Goal: Communication & Community: Answer question/provide support

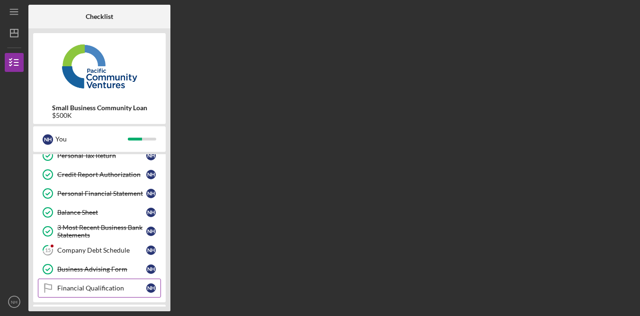
scroll to position [243, 0]
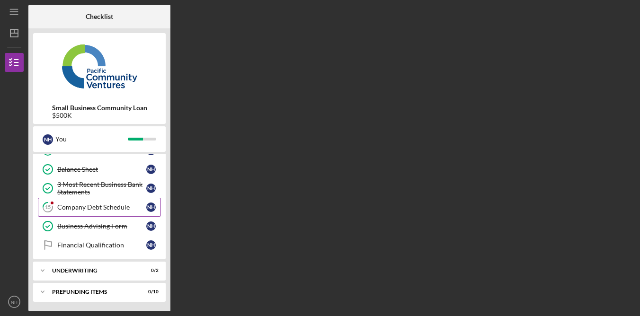
click at [92, 214] on link "15 Company Debt Schedule N H" at bounding box center [99, 207] width 123 height 19
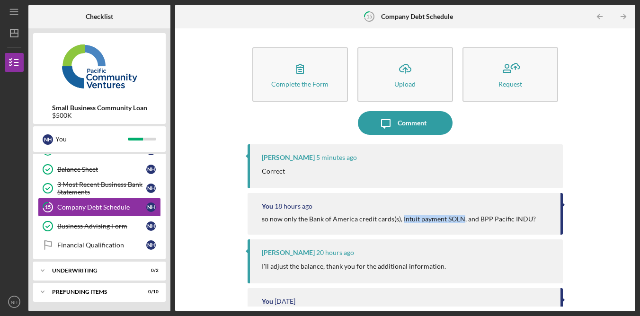
drag, startPoint x: 401, startPoint y: 218, endPoint x: 461, endPoint y: 220, distance: 60.2
click at [461, 220] on div "so now only the Bank of America credit cards(s), Intuit payment SOLN, and BPP P…" at bounding box center [399, 219] width 274 height 8
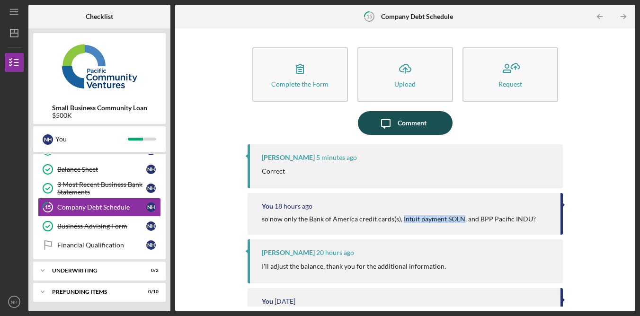
click at [416, 125] on div "Comment" at bounding box center [412, 123] width 29 height 24
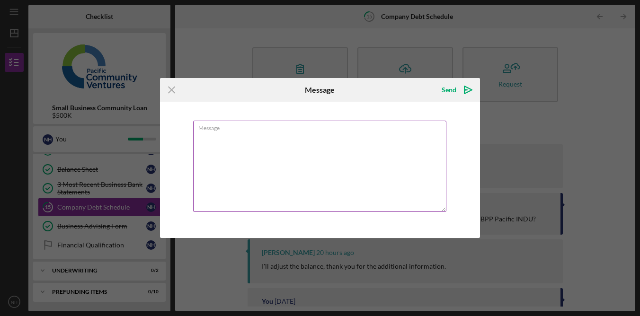
drag, startPoint x: 375, startPoint y: 162, endPoint x: 381, endPoint y: 153, distance: 10.6
click at [376, 162] on textarea "Message" at bounding box center [319, 166] width 253 height 91
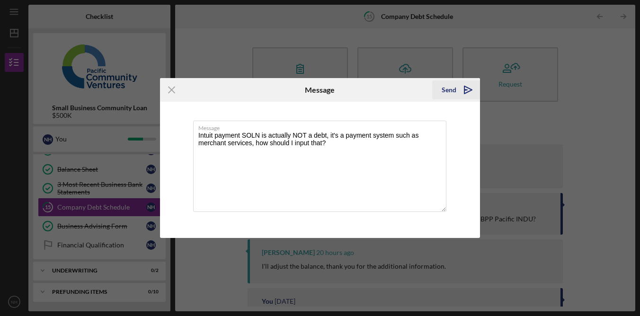
type textarea "Intuit payment SOLN is actually NOT a debt, it's a payment system such as merch…"
click at [452, 93] on div "Send" at bounding box center [449, 90] width 15 height 19
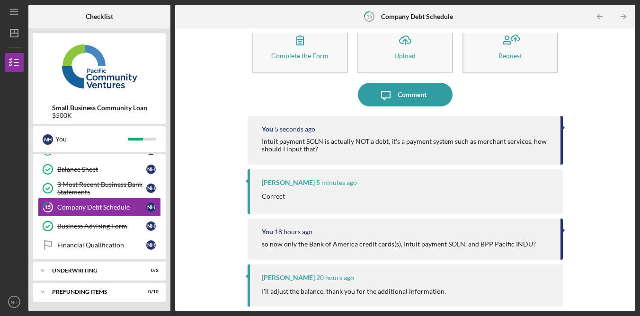
scroll to position [49, 0]
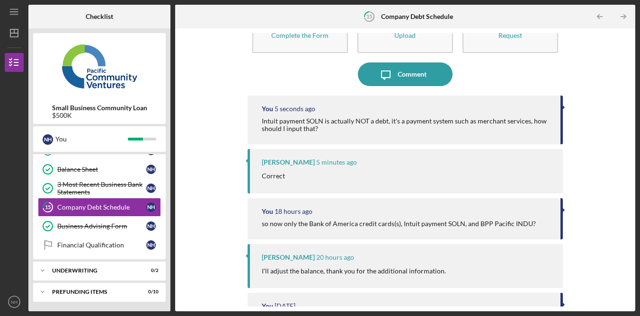
click at [581, 175] on div "Complete the Form Form Icon/Upload Upload Request Icon/Message Comment You 5 se…" at bounding box center [405, 170] width 451 height 274
click at [581, 175] on div "Complete the Form Form Icon/Upload Upload Request Icon/Message Comment You 6 se…" at bounding box center [405, 170] width 451 height 274
click at [582, 172] on div "Complete the Form Form Icon/Upload Upload Request Icon/Message Comment You 9 se…" at bounding box center [405, 170] width 451 height 274
drag, startPoint x: 582, startPoint y: 172, endPoint x: 538, endPoint y: 188, distance: 46.1
click at [579, 174] on div "Complete the Form Form Icon/Upload Upload Request Icon/Message Comment You 9 se…" at bounding box center [405, 170] width 451 height 274
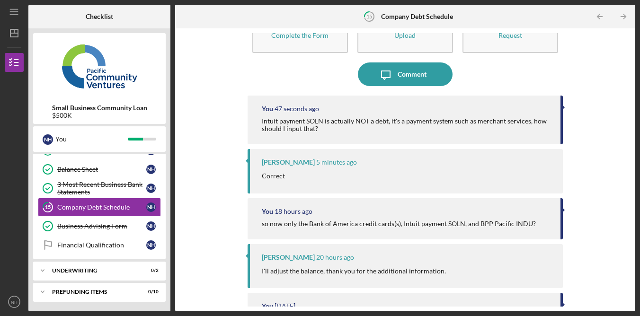
click at [605, 101] on div "Complete the Form Form Icon/Upload Upload Request Icon/Message Comment You 47 s…" at bounding box center [405, 170] width 451 height 274
click at [591, 134] on div "Complete the Form Form Icon/Upload Upload Request Icon/Message Comment You 52 s…" at bounding box center [405, 170] width 451 height 274
click at [551, 126] on div "You 2 minutes ago Intuit payment SOLN is actually NOT a debt, it's a payment sy…" at bounding box center [405, 120] width 315 height 49
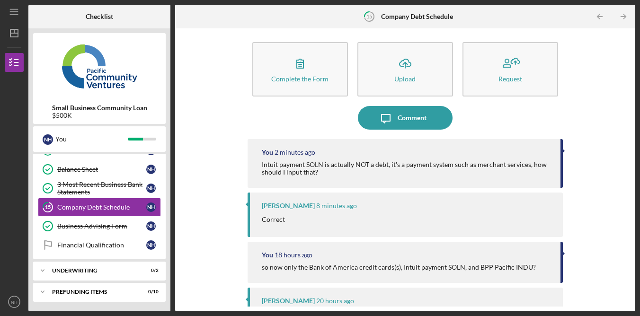
scroll to position [0, 0]
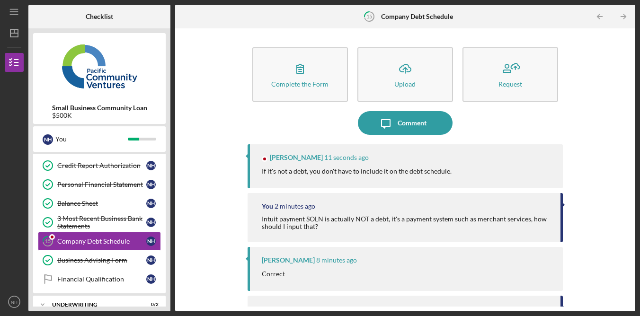
scroll to position [212, 0]
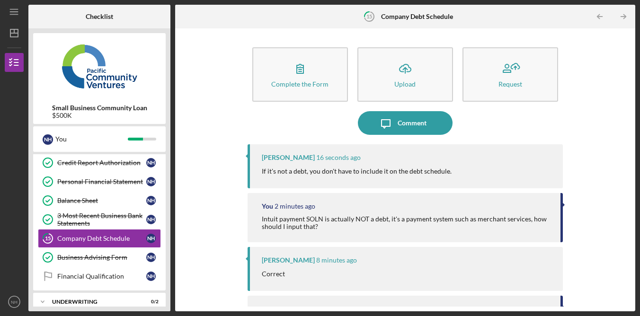
drag, startPoint x: 601, startPoint y: 139, endPoint x: 545, endPoint y: 137, distance: 56.4
click at [600, 139] on div "Complete the Form Form Icon/Upload Upload Request Icon/Message Comment Alberto …" at bounding box center [405, 170] width 451 height 274
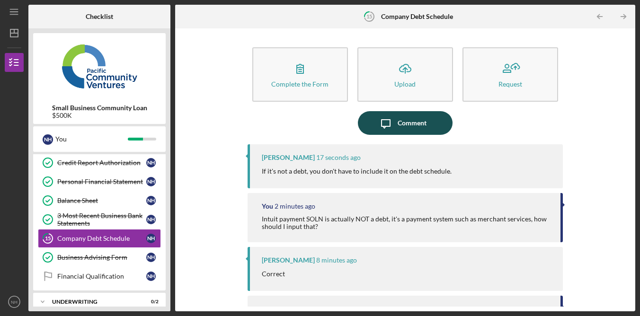
click at [418, 129] on div "Comment" at bounding box center [412, 123] width 29 height 24
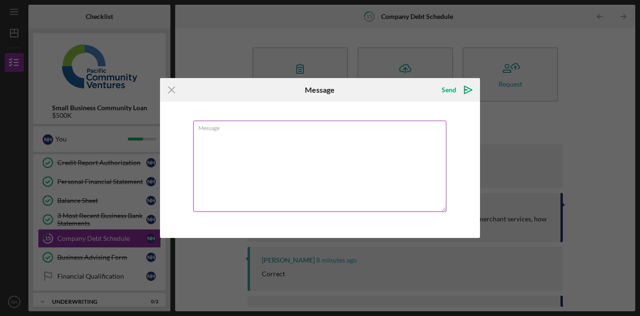
click at [398, 155] on textarea "Message" at bounding box center [319, 166] width 253 height 91
click at [172, 90] on icon "Icon/Menu Close" at bounding box center [172, 90] width 24 height 24
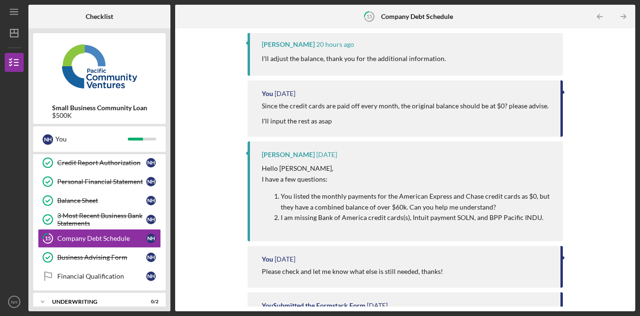
scroll to position [205, 0]
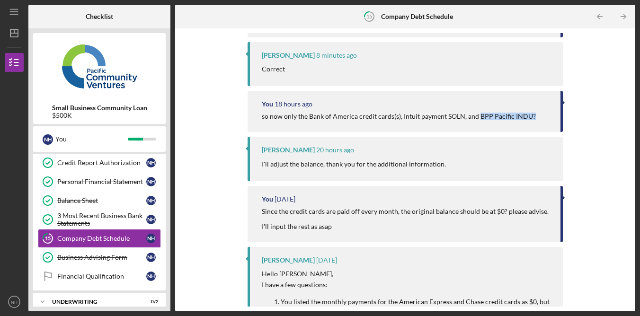
drag, startPoint x: 477, startPoint y: 117, endPoint x: 525, endPoint y: 122, distance: 48.1
click at [525, 121] on div "You 18 hours ago so now only the Bank of America credit cards(s), Intuit paymen…" at bounding box center [405, 111] width 315 height 41
copy div "BPP Pacific INDU?"
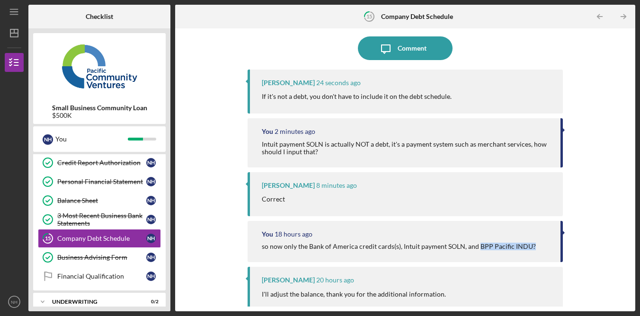
scroll to position [0, 0]
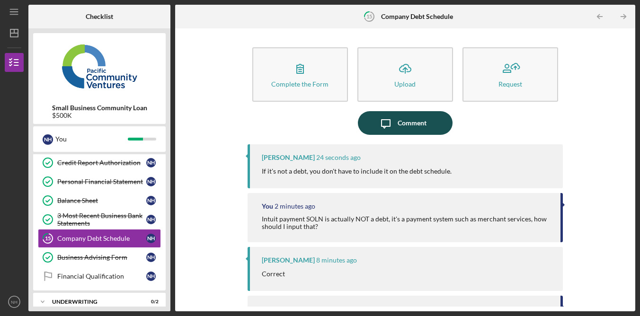
click at [430, 113] on button "Icon/Message Comment" at bounding box center [405, 123] width 95 height 24
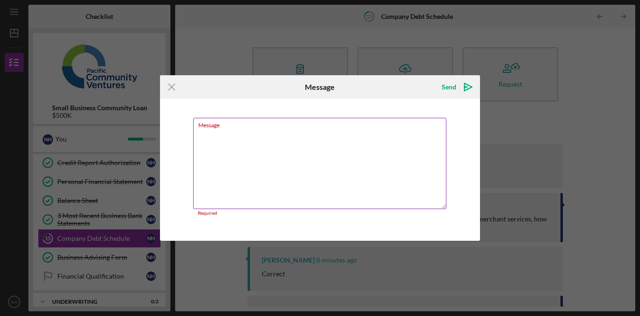
click at [346, 173] on textarea "Message" at bounding box center [319, 163] width 253 height 91
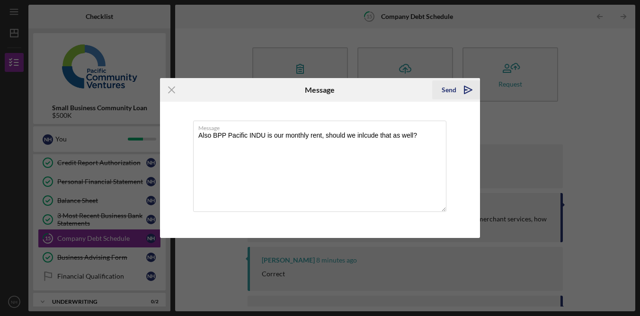
type textarea "Also BPP Pacific INDU is our monthly rent, should we inlcude that as well?"
click at [448, 92] on div "Send" at bounding box center [449, 90] width 15 height 19
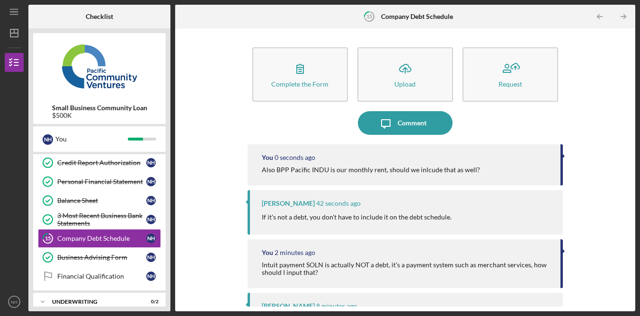
click at [593, 121] on div "Complete the Form Form Icon/Upload Upload Request Icon/Message Comment You 0 se…" at bounding box center [405, 170] width 451 height 274
click at [617, 86] on div "Complete the Form Form Icon/Upload Upload Request Icon/Message Comment You 36 s…" at bounding box center [405, 170] width 451 height 274
click at [620, 80] on div "Complete the Form Form Icon/Upload Upload Request Icon/Message Comment You 36 s…" at bounding box center [405, 170] width 451 height 274
click at [619, 81] on div "Complete the Form Form Icon/Upload Upload Request Icon/Message Comment You 37 s…" at bounding box center [405, 170] width 451 height 274
click at [618, 82] on div "Complete the Form Form Icon/Upload Upload Request Icon/Message Comment You 37 s…" at bounding box center [405, 170] width 451 height 274
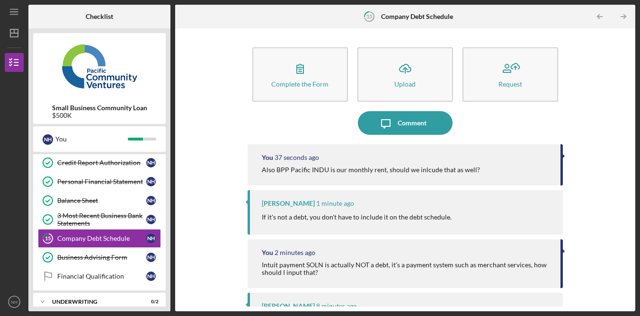
click at [618, 82] on div "Complete the Form Form Icon/Upload Upload Request Icon/Message Comment You 37 s…" at bounding box center [405, 170] width 451 height 274
click at [616, 83] on div "Complete the Form Form Icon/Upload Upload Request Icon/Message Comment You 37 s…" at bounding box center [405, 170] width 451 height 274
click at [616, 83] on div "Complete the Form Form Icon/Upload Upload Request Icon/Message Comment You 38 s…" at bounding box center [405, 170] width 451 height 274
click at [615, 87] on div "Complete the Form Form Icon/Upload Upload Request Icon/Message Comment You 38 s…" at bounding box center [405, 170] width 451 height 274
click at [608, 97] on div "Complete the Form Form Icon/Upload Upload Request Icon/Message Comment You 39 s…" at bounding box center [405, 170] width 451 height 274
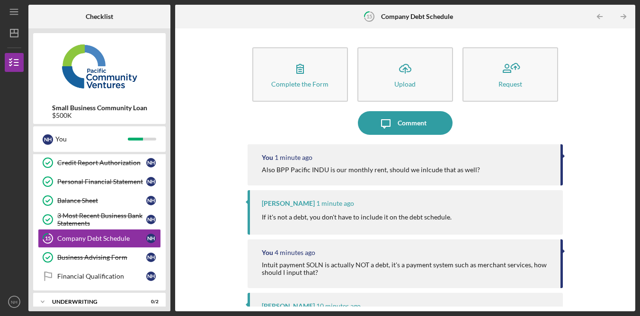
click at [608, 56] on div "Complete the Form Form Icon/Upload Upload Request Icon/Message Comment You 1 mi…" at bounding box center [405, 170] width 451 height 274
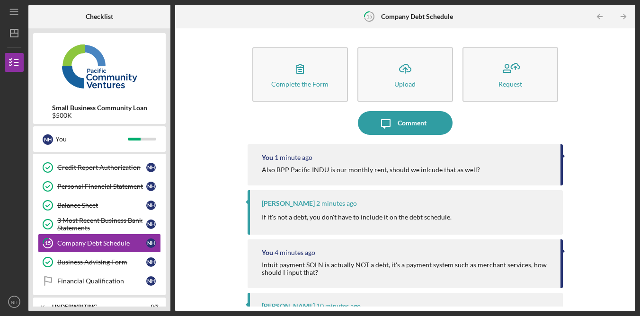
scroll to position [212, 0]
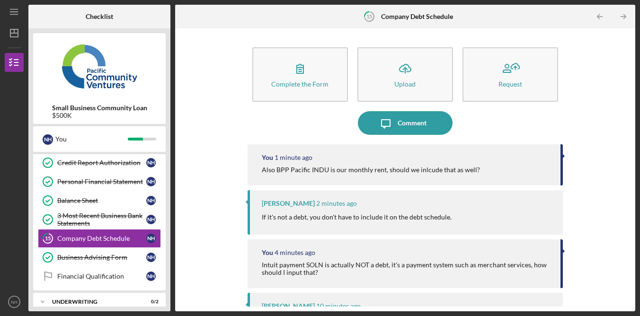
click at [620, 135] on div "Complete the Form Form Icon/Upload Upload Request Icon/Message Comment You 1 mi…" at bounding box center [405, 170] width 451 height 274
click at [613, 127] on div "Complete the Form Form Icon/Upload Upload Request Icon/Message Comment You 1 mi…" at bounding box center [405, 170] width 451 height 274
click at [611, 128] on div "Complete the Form Form Icon/Upload Upload Request Icon/Message Comment You 1 mi…" at bounding box center [405, 170] width 451 height 274
